Goal: Task Accomplishment & Management: Use online tool/utility

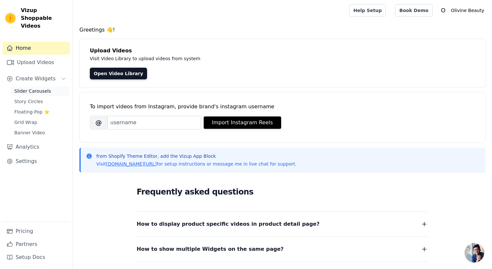
click at [52, 87] on link "Slider Carousels" at bounding box center [40, 91] width 60 height 9
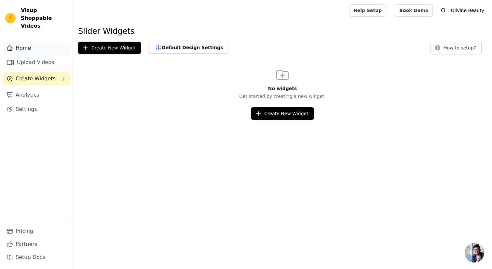
click at [38, 43] on link "Home" at bounding box center [36, 48] width 67 height 13
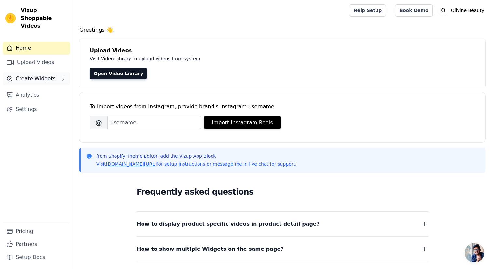
click at [52, 75] on span "Create Widgets" at bounding box center [36, 79] width 40 height 8
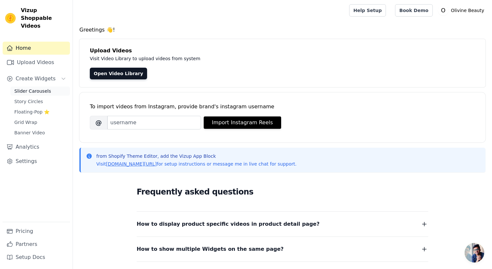
click at [37, 87] on link "Slider Carousels" at bounding box center [40, 91] width 60 height 9
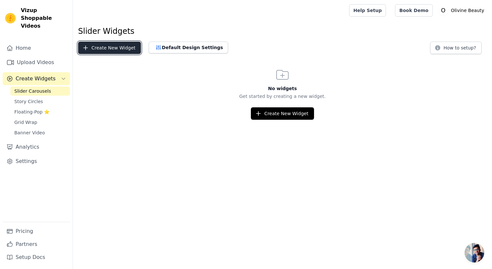
click at [117, 52] on button "Create New Widget" at bounding box center [109, 48] width 63 height 12
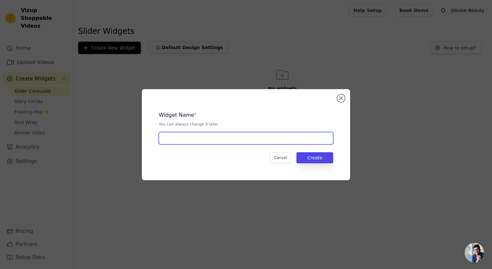
click at [223, 140] on input "text" at bounding box center [246, 138] width 174 height 12
type input "product description"
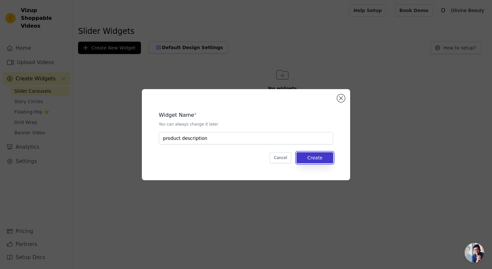
click at [316, 163] on button "Create" at bounding box center [314, 157] width 37 height 11
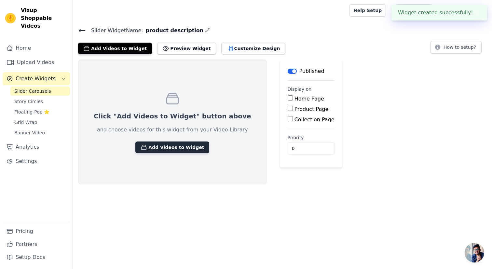
click at [180, 145] on button "Add Videos to Widget" at bounding box center [172, 148] width 74 height 12
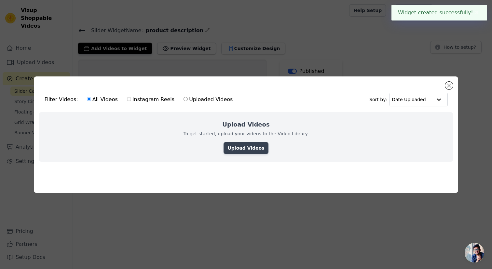
click at [237, 151] on link "Upload Videos" at bounding box center [246, 148] width 45 height 12
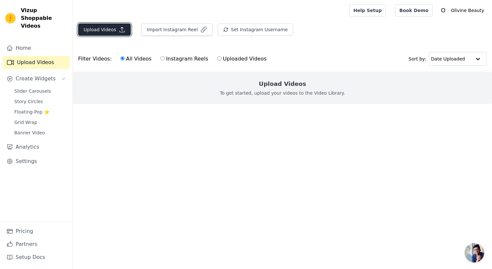
click at [115, 34] on button "Upload Videos" at bounding box center [104, 29] width 53 height 12
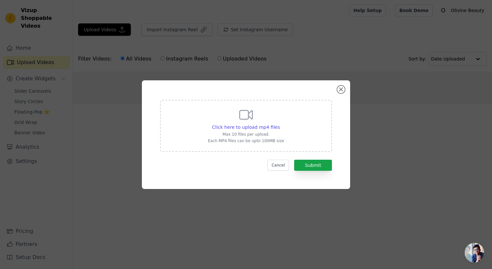
click at [262, 134] on p "Max 10 files per upload." at bounding box center [246, 134] width 76 height 5
click at [279, 124] on input "Click here to upload mp4 files Max 10 files per upload. Each MP4 files can be u…" at bounding box center [279, 124] width 0 height 0
click at [281, 162] on button "Cancel" at bounding box center [278, 165] width 22 height 11
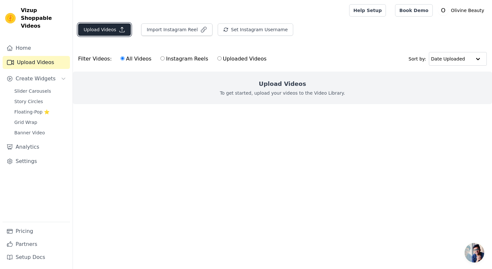
click at [105, 29] on button "Upload Videos" at bounding box center [104, 29] width 53 height 12
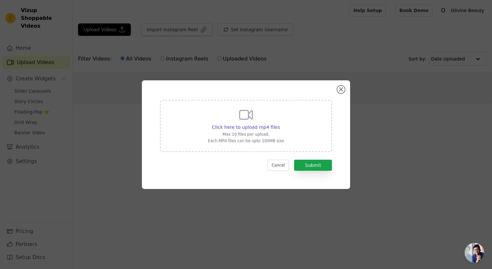
click at [256, 117] on div "Click here to upload mp4 files Max 10 files per upload. Each MP4 files can be u…" at bounding box center [246, 125] width 76 height 36
click at [279, 124] on input "Click here to upload mp4 files Max 10 files per upload. Each MP4 files can be u…" at bounding box center [279, 124] width 0 height 0
click at [276, 168] on button "Cancel" at bounding box center [278, 165] width 22 height 11
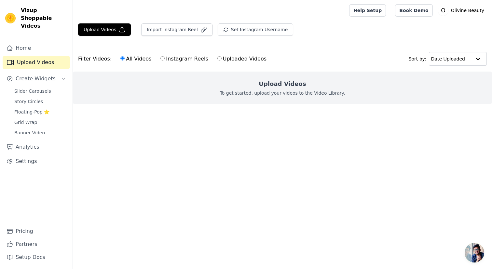
click at [217, 59] on input "Uploaded Videos" at bounding box center [219, 58] width 4 height 4
radio input "true"
click at [31, 43] on link "Home" at bounding box center [36, 48] width 67 height 13
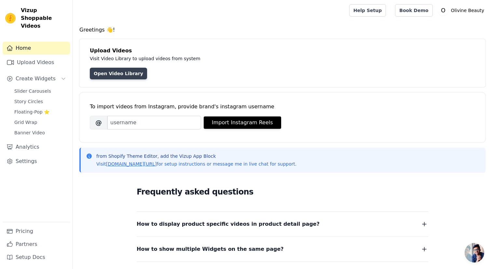
click at [116, 72] on link "Open Video Library" at bounding box center [118, 74] width 57 height 12
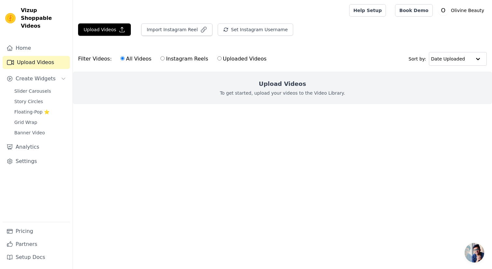
click at [251, 100] on div "Upload Videos To get started, upload your videos to the Video Library." at bounding box center [282, 88] width 419 height 33
click at [201, 32] on icon "button" at bounding box center [203, 29] width 5 height 5
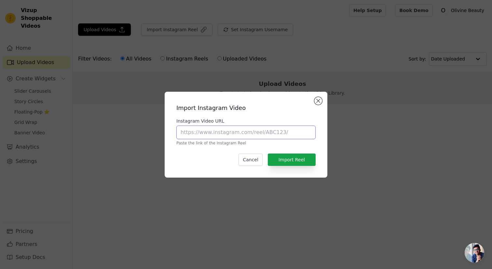
click at [289, 135] on input "Instagram Video URL" at bounding box center [245, 133] width 139 height 14
click at [318, 99] on button "Close modal" at bounding box center [318, 101] width 8 height 8
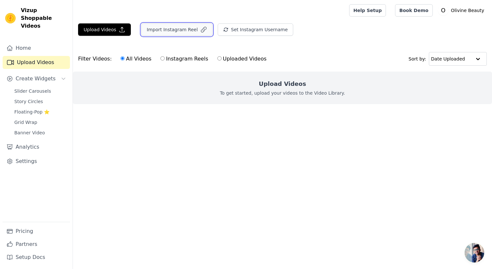
click at [180, 30] on button "Import Instagram Reel" at bounding box center [176, 29] width 71 height 12
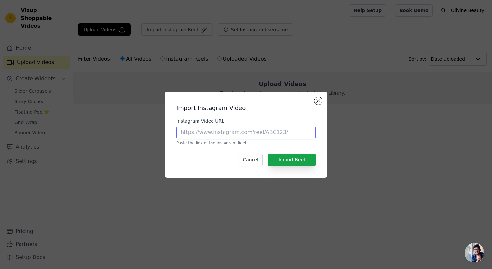
click at [265, 129] on input "Instagram Video URL" at bounding box center [245, 133] width 139 height 14
click at [316, 102] on button "Close modal" at bounding box center [318, 101] width 8 height 8
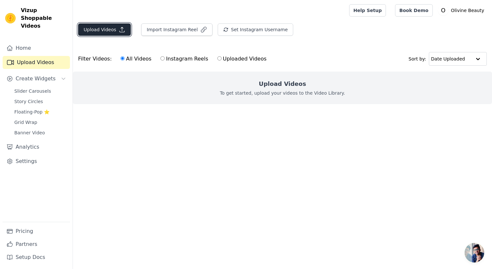
click at [111, 24] on button "Upload Videos" at bounding box center [104, 29] width 53 height 12
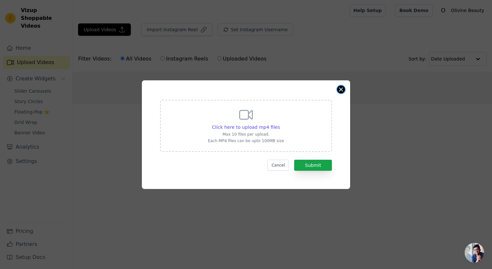
click at [337, 89] on button "Close modal" at bounding box center [341, 90] width 8 height 8
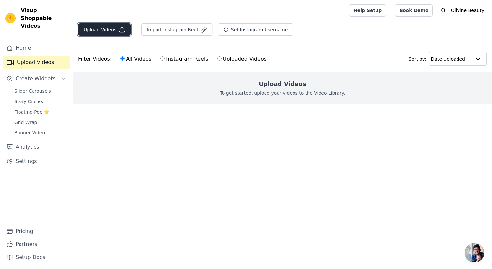
click at [123, 27] on icon "button" at bounding box center [122, 29] width 7 height 7
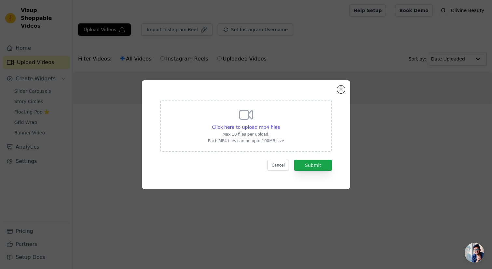
click at [208, 126] on div "Click here to upload mp4 files Max 10 files per upload. Each MP4 files can be u…" at bounding box center [246, 126] width 172 height 52
click at [279, 124] on input "Click here to upload mp4 files Max 10 files per upload. Each MP4 files can be u…" at bounding box center [279, 124] width 0 height 0
type input "C:\fakepath\0822.mp4"
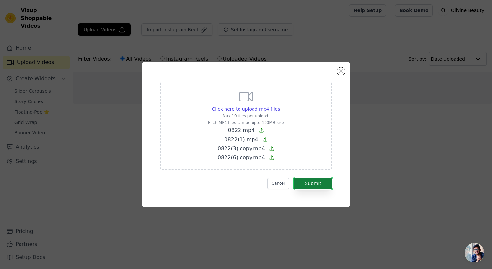
click at [318, 184] on button "Submit" at bounding box center [313, 183] width 38 height 11
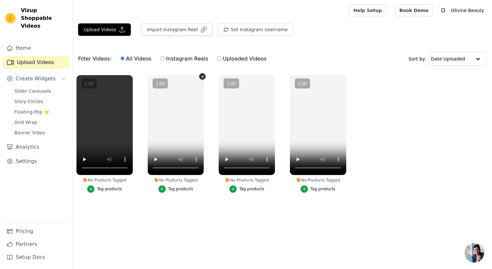
click at [157, 158] on vsc-controller at bounding box center [176, 125] width 56 height 100
click at [154, 161] on vsc-controller at bounding box center [176, 125] width 56 height 100
click at [155, 159] on vsc-controller at bounding box center [176, 125] width 56 height 100
click at [166, 135] on vsc-controller at bounding box center [176, 125] width 56 height 100
click at [201, 76] on vsc-controller at bounding box center [176, 125] width 56 height 100
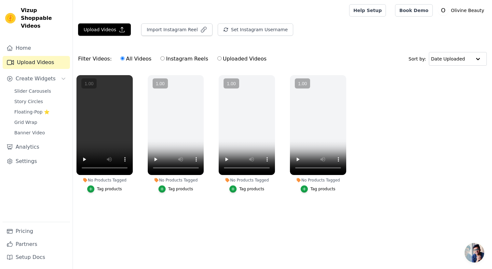
click at [242, 51] on div "Filter Videos: All Videos Instagram Reels Uploaded Videos Sort by: Date Uploaded" at bounding box center [282, 58] width 419 height 25
click at [302, 6] on div at bounding box center [209, 10] width 263 height 21
click at [189, 12] on div at bounding box center [209, 10] width 263 height 21
click at [108, 122] on vsc-controller at bounding box center [104, 125] width 56 height 100
click at [86, 157] on vsc-controller at bounding box center [104, 125] width 56 height 100
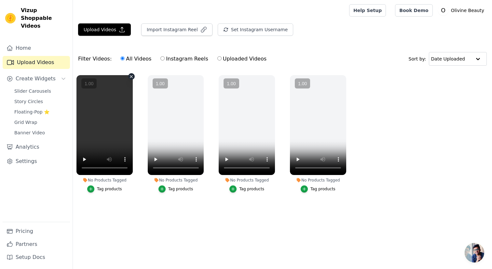
click at [82, 161] on vsc-controller at bounding box center [104, 125] width 56 height 100
click at [298, 157] on vsc-controller at bounding box center [318, 125] width 56 height 100
click at [346, 77] on div "No Products Tagged Tag products" at bounding box center [317, 135] width 63 height 127
click at [162, 121] on vsc-controller at bounding box center [176, 125] width 56 height 100
click at [114, 33] on button "Upload Videos" at bounding box center [104, 29] width 53 height 12
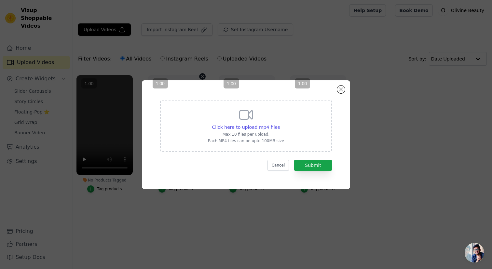
click at [205, 139] on div "Click here to upload mp4 files Max 10 files per upload. Each MP4 files can be u…" at bounding box center [246, 126] width 172 height 52
click at [279, 124] on input "Click here to upload mp4 files Max 10 files per upload. Each MP4 files can be u…" at bounding box center [279, 124] width 0 height 0
type input "C:\fakepath\0822(2).mp4"
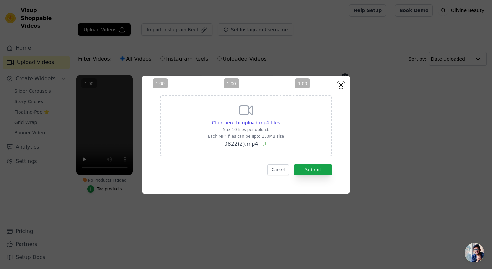
click at [323, 169] on vsc-controller at bounding box center [318, 125] width 56 height 100
click at [309, 170] on vsc-controller at bounding box center [318, 125] width 56 height 100
click at [0, 0] on span "« − + » ×" at bounding box center [0, 0] width 0 height 0
click at [358, 140] on div "Click here to upload mp4 files Max 10 files per upload. Each MP4 files can be u…" at bounding box center [245, 134] width 471 height 139
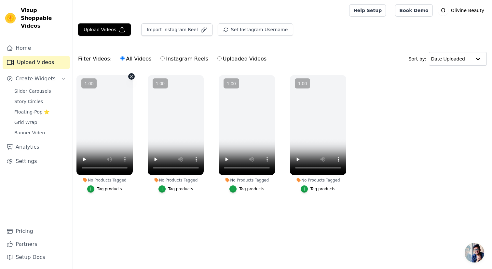
click at [84, 160] on vsc-controller at bounding box center [104, 125] width 56 height 100
click at [113, 32] on button "Upload Videos" at bounding box center [104, 29] width 53 height 12
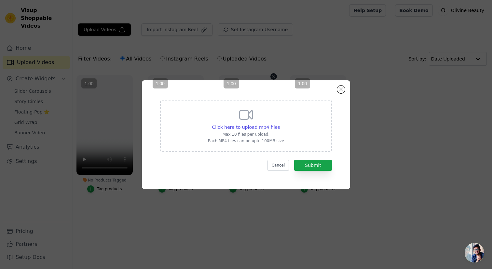
click at [263, 128] on vsc-controller at bounding box center [247, 125] width 56 height 100
click at [270, 138] on vsc-controller at bounding box center [247, 125] width 56 height 100
click at [252, 137] on vsc-controller at bounding box center [247, 125] width 56 height 100
click at [264, 131] on vsc-controller at bounding box center [247, 125] width 56 height 100
click at [258, 127] on vsc-controller at bounding box center [247, 125] width 56 height 100
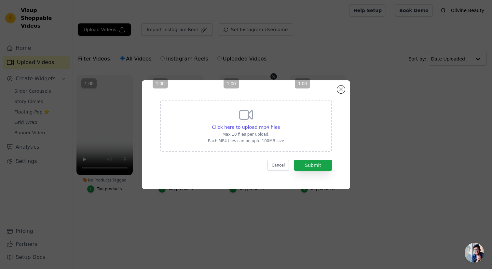
click at [248, 118] on vsc-controller at bounding box center [247, 125] width 56 height 100
click at [342, 96] on vsc-controller at bounding box center [318, 125] width 56 height 100
click at [342, 94] on vsc-controller at bounding box center [318, 125] width 56 height 100
click at [342, 91] on vsc-controller at bounding box center [318, 125] width 56 height 100
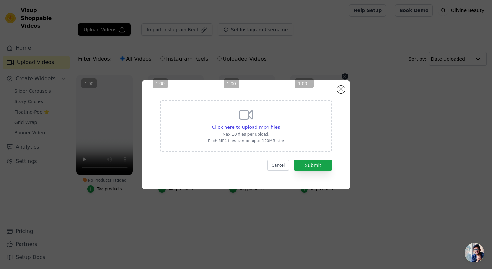
click at [314, 88] on div "1.00 « − + » ×" at bounding box center [304, 83] width 19 height 10
click at [0, 0] on span "« − + » ×" at bounding box center [0, 0] width 0 height 0
click at [347, 79] on div "Click here to upload mp4 files Max 10 files per upload. Each MP4 files can be u…" at bounding box center [245, 134] width 471 height 129
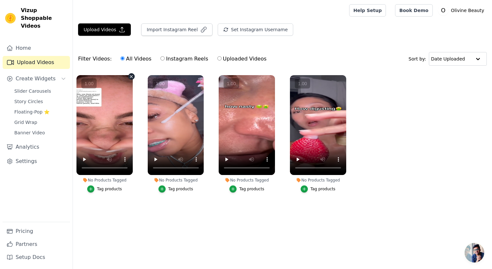
click at [82, 159] on vsc-controller at bounding box center [104, 125] width 56 height 100
click at [107, 39] on div "Upload Videos Import Instagram Reel Set Instagram Username Import Latest IG Ree…" at bounding box center [282, 32] width 419 height 18
click at [110, 33] on button "Upload Videos" at bounding box center [104, 29] width 53 height 12
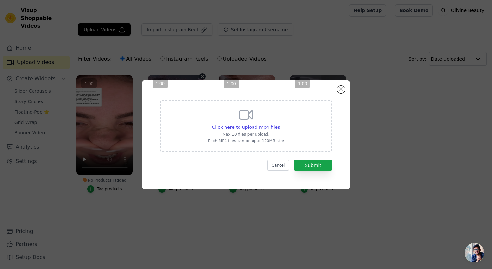
click at [184, 108] on vsc-controller at bounding box center [176, 125] width 56 height 100
click at [254, 125] on vsc-controller at bounding box center [247, 125] width 56 height 100
click at [245, 117] on vsc-controller at bounding box center [247, 125] width 56 height 100
click at [295, 160] on vsc-controller at bounding box center [318, 125] width 56 height 100
click at [292, 145] on vsc-controller at bounding box center [318, 125] width 56 height 100
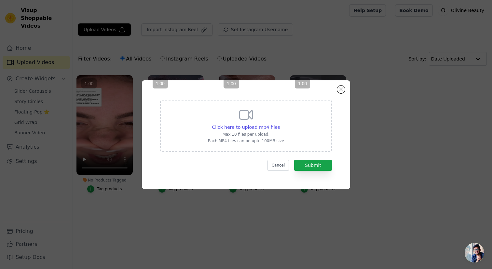
click at [253, 145] on vsc-controller at bounding box center [247, 125] width 56 height 100
click at [338, 93] on vsc-controller at bounding box center [318, 125] width 56 height 100
click at [340, 92] on vsc-controller at bounding box center [318, 125] width 56 height 100
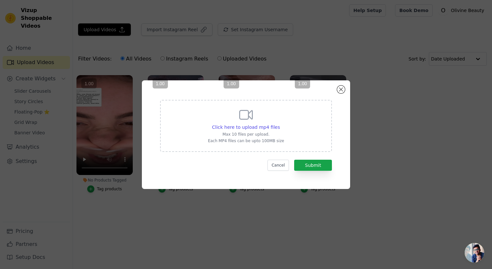
click at [285, 158] on form "Click here to upload mp4 files Max 10 files per upload. Each MP4 files can be u…" at bounding box center [246, 135] width 172 height 71
click at [283, 165] on button "Cancel" at bounding box center [278, 165] width 22 height 11
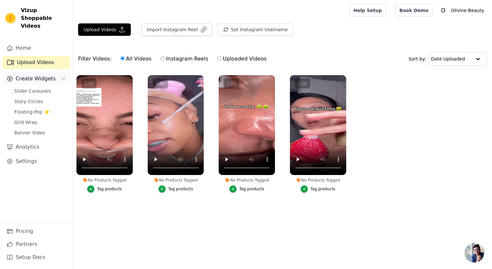
click at [52, 72] on button "Create Widgets" at bounding box center [36, 78] width 67 height 13
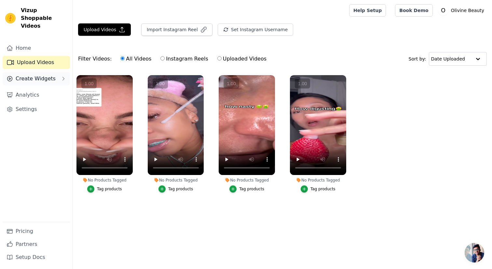
click at [48, 75] on span "Create Widgets" at bounding box center [36, 79] width 40 height 8
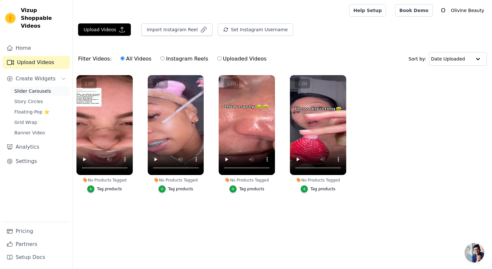
click at [47, 88] on span "Slider Carousels" at bounding box center [32, 91] width 37 height 7
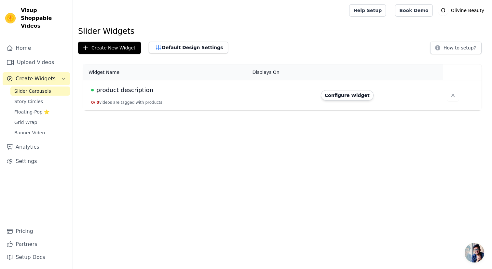
click at [275, 94] on td at bounding box center [282, 95] width 68 height 30
click at [362, 99] on button "Configure Widget" at bounding box center [347, 95] width 53 height 10
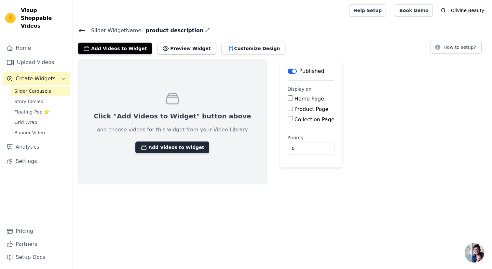
click at [176, 148] on button "Add Videos to Widget" at bounding box center [172, 148] width 74 height 12
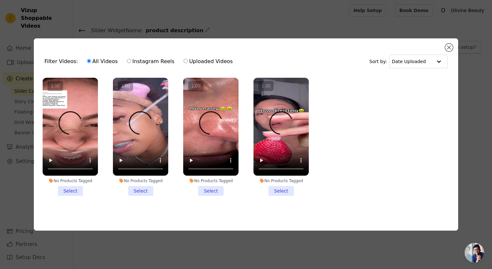
click at [82, 145] on vsc-controller at bounding box center [70, 127] width 55 height 98
click at [0, 0] on input "No Products Tagged Select" at bounding box center [0, 0] width 0 height 0
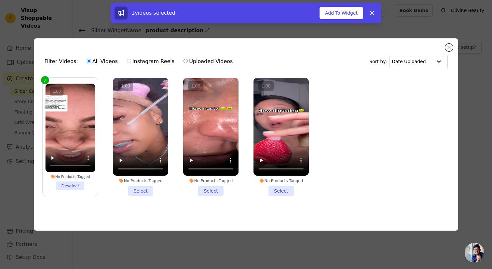
click at [154, 135] on vsc-controller at bounding box center [140, 127] width 55 height 98
click at [0, 0] on input "No Products Tagged Select" at bounding box center [0, 0] width 0 height 0
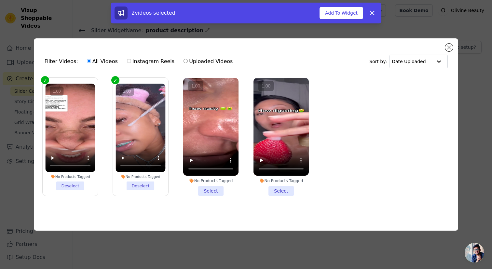
click at [224, 131] on vsc-controller at bounding box center [210, 127] width 55 height 98
click at [0, 0] on input "No Products Tagged Select" at bounding box center [0, 0] width 0 height 0
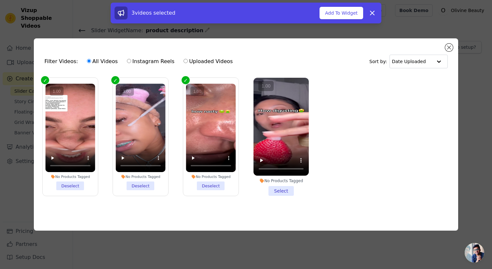
click at [285, 130] on vsc-controller at bounding box center [280, 127] width 55 height 98
click at [0, 0] on input "No Products Tagged Select" at bounding box center [0, 0] width 0 height 0
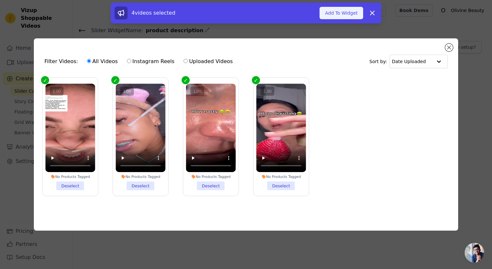
click at [339, 7] on button "Add To Widget" at bounding box center [342, 13] width 44 height 12
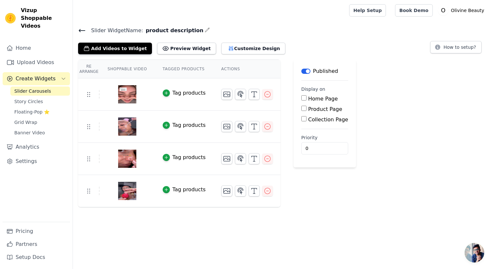
click at [303, 109] on input "Product Page" at bounding box center [303, 108] width 5 height 5
checkbox input "true"
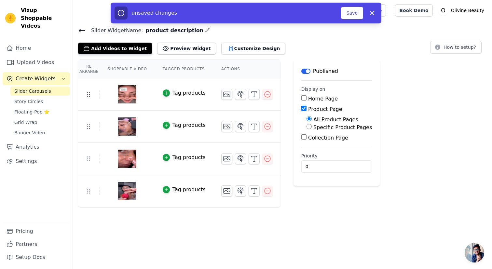
click at [309, 128] on input "Specific Product Pages" at bounding box center [308, 126] width 5 height 5
radio input "true"
click at [310, 142] on button "Select Products" at bounding box center [328, 142] width 44 height 11
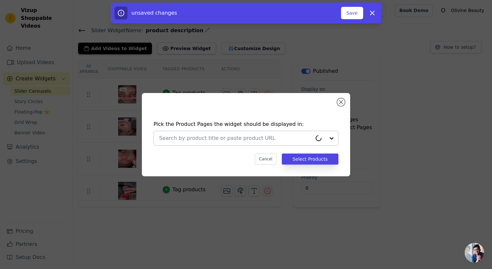
click at [275, 135] on input "text" at bounding box center [235, 138] width 153 height 8
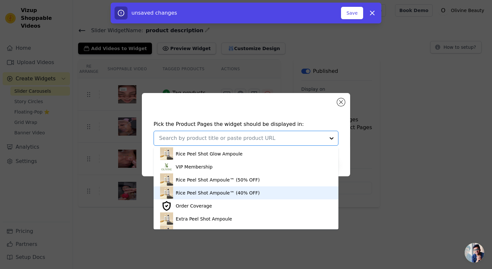
scroll to position [11, 0]
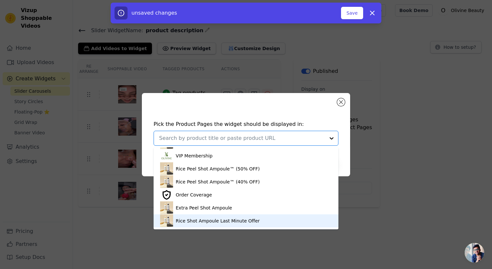
click at [212, 221] on div "Rice Shot Ampoule Last Minute Offer" at bounding box center [218, 221] width 84 height 7
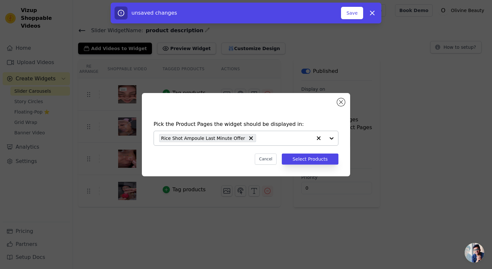
click at [265, 144] on div "Rice Shot Ampoule Last Minute Offer" at bounding box center [235, 138] width 153 height 14
click at [322, 137] on button "button" at bounding box center [318, 138] width 13 height 14
click at [322, 137] on input "text" at bounding box center [242, 138] width 166 height 8
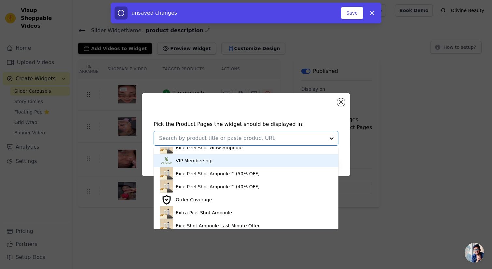
scroll to position [0, 0]
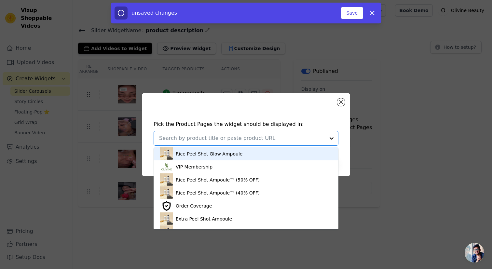
click at [261, 150] on div "Rice Peel Shot Glow Ampoule" at bounding box center [246, 153] width 172 height 13
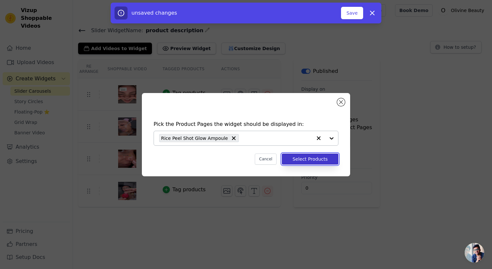
click at [306, 164] on button "Select Products" at bounding box center [310, 159] width 57 height 11
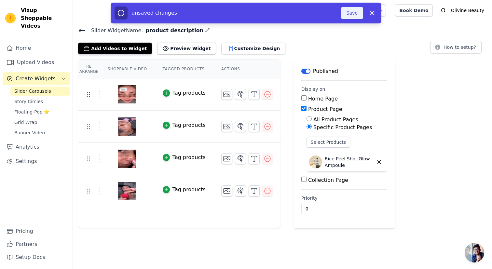
click at [353, 13] on button "Save" at bounding box center [352, 13] width 22 height 12
click at [350, 11] on button "Save" at bounding box center [352, 13] width 22 height 12
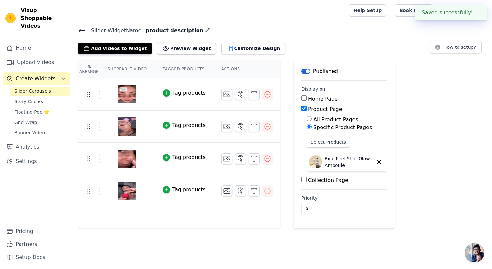
click at [341, 15] on div at bounding box center [209, 10] width 263 height 21
